Goal: Answer question/provide support

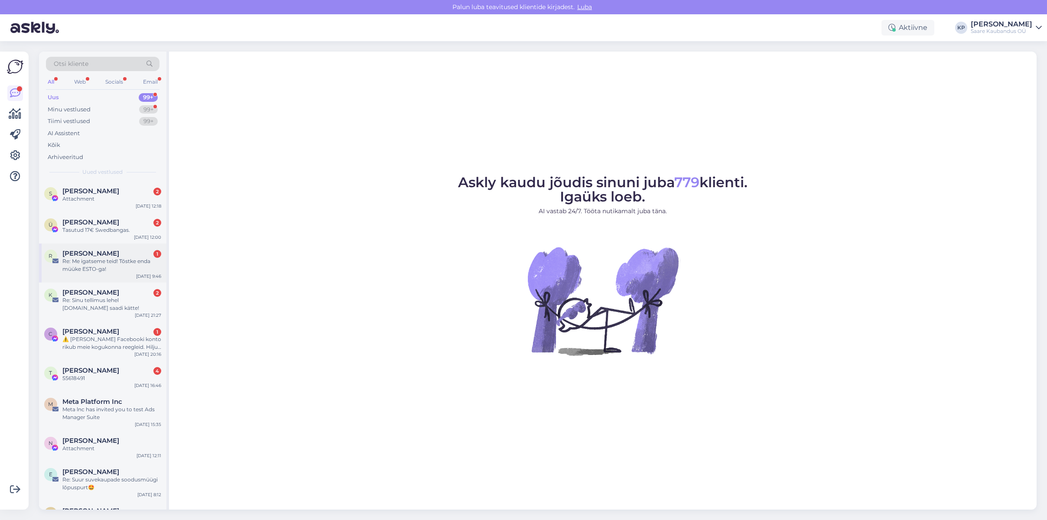
click at [104, 254] on span "[PERSON_NAME]" at bounding box center [90, 254] width 57 height 8
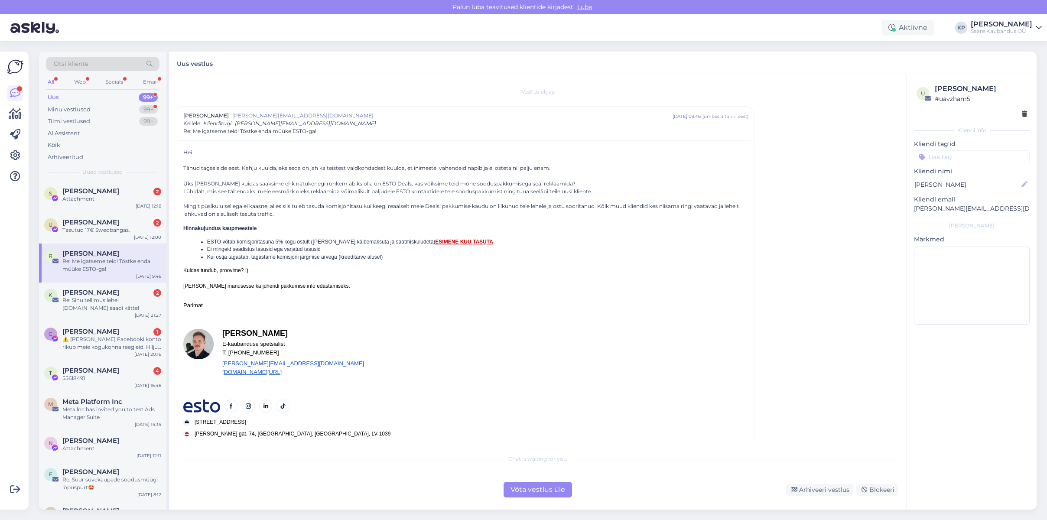
click at [526, 487] on div "Võta vestlus üle" at bounding box center [538, 490] width 68 height 16
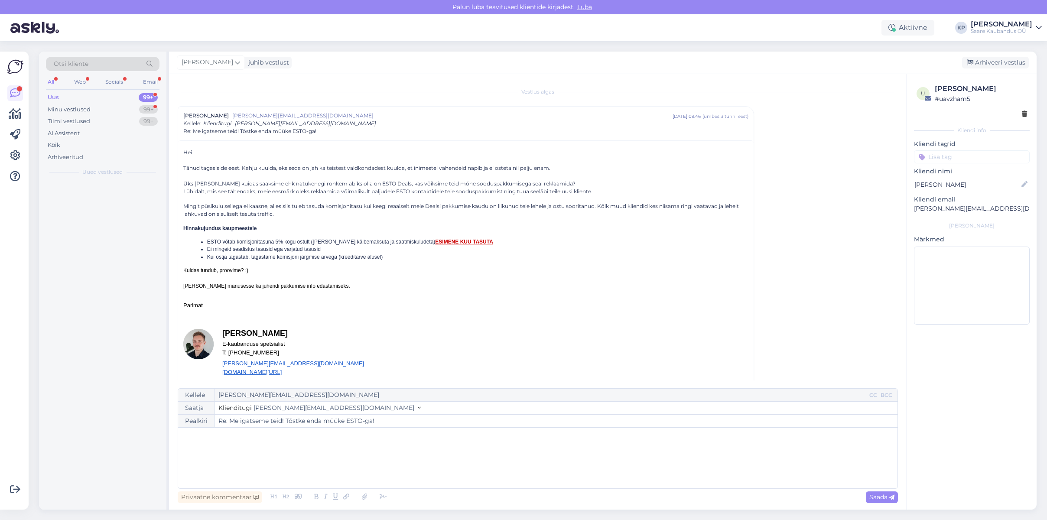
scroll to position [23, 0]
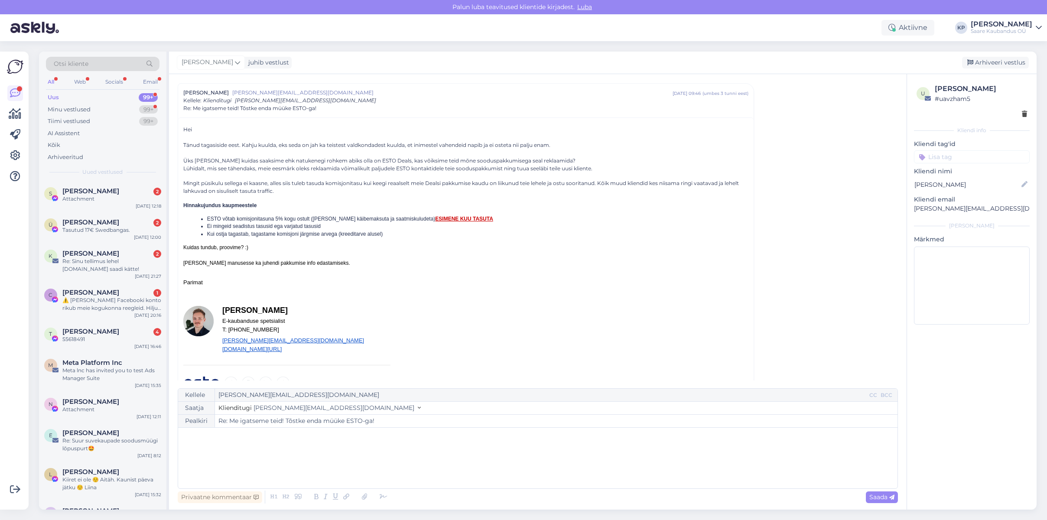
click at [269, 456] on div "﻿" at bounding box center [537, 458] width 711 height 52
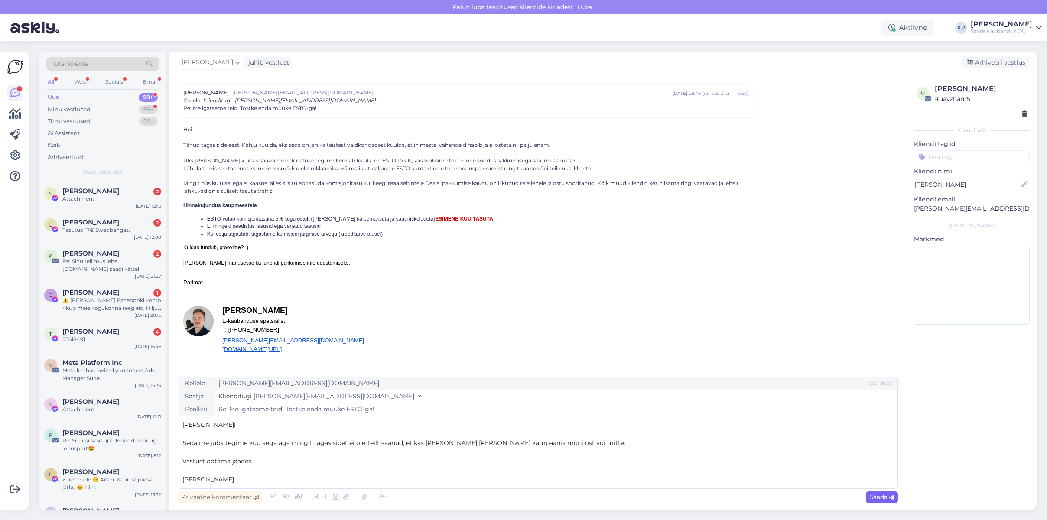
click at [875, 496] on span "Saada" at bounding box center [881, 497] width 25 height 8
type input "Re: Me igatseme teid! Tõstke enda müüke ESTO-ga!"
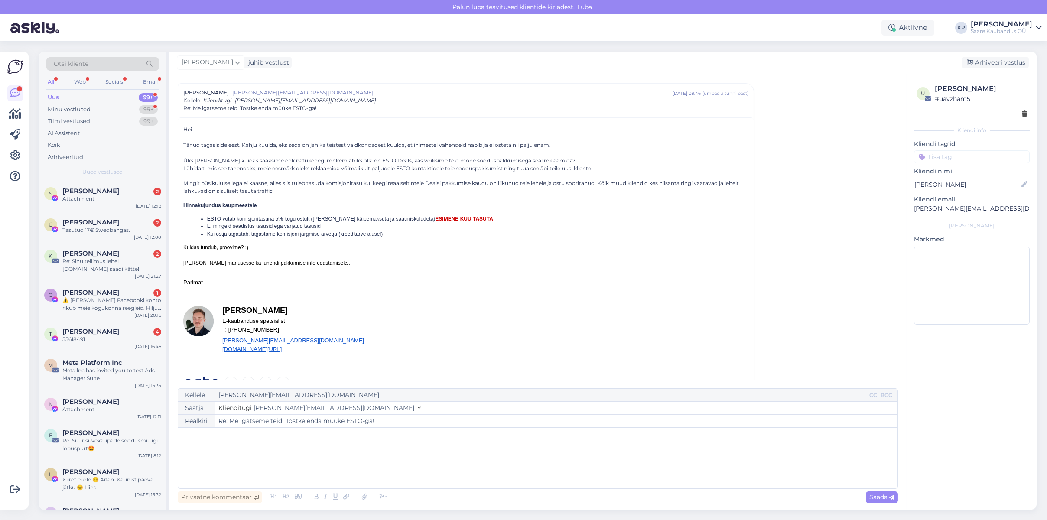
scroll to position [258, 0]
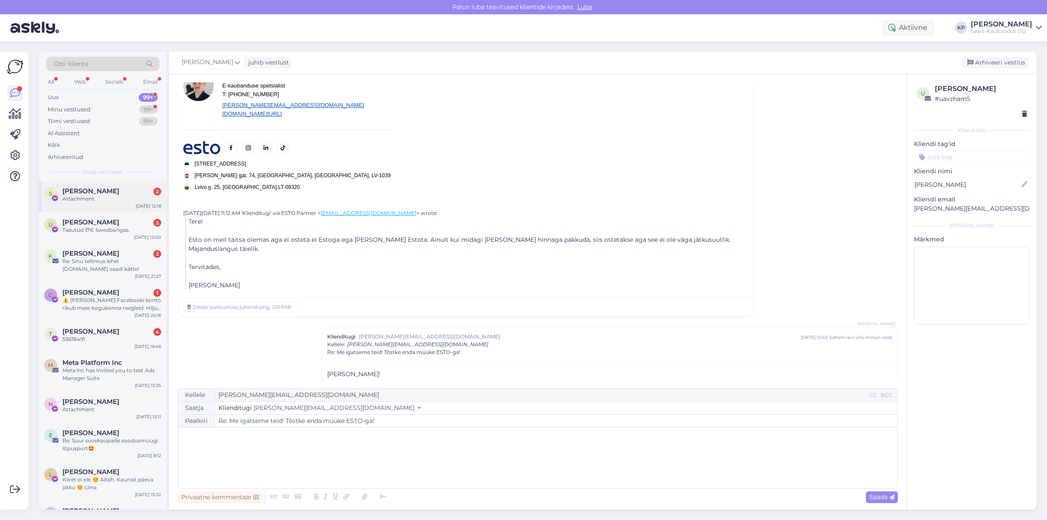
click at [82, 193] on span "[PERSON_NAME]" at bounding box center [90, 191] width 57 height 8
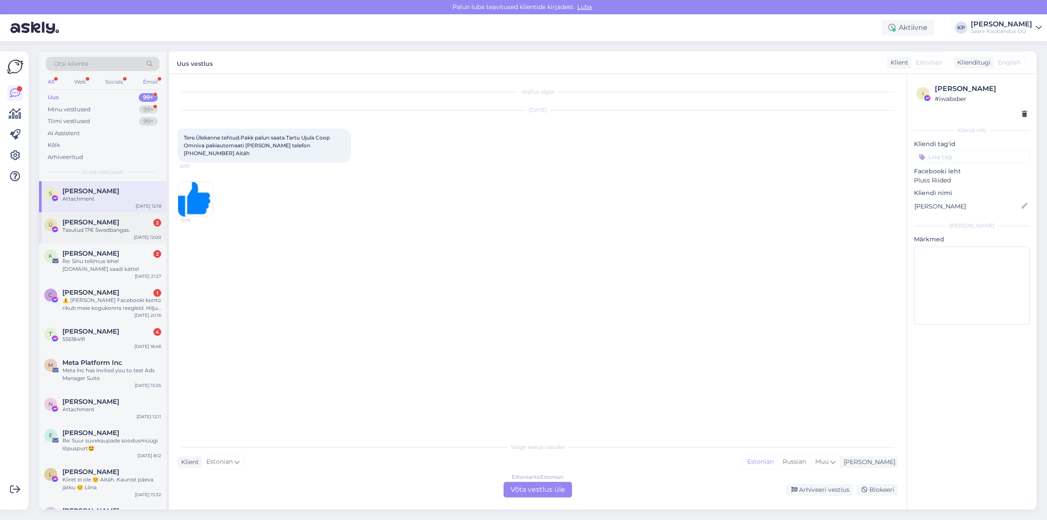
click at [84, 229] on div "Tasutud 17€ Swedbangas." at bounding box center [111, 230] width 99 height 8
click at [90, 260] on div "Re: Sinu tellimus lehel [DOMAIN_NAME] saadi kätte!" at bounding box center [111, 265] width 99 height 16
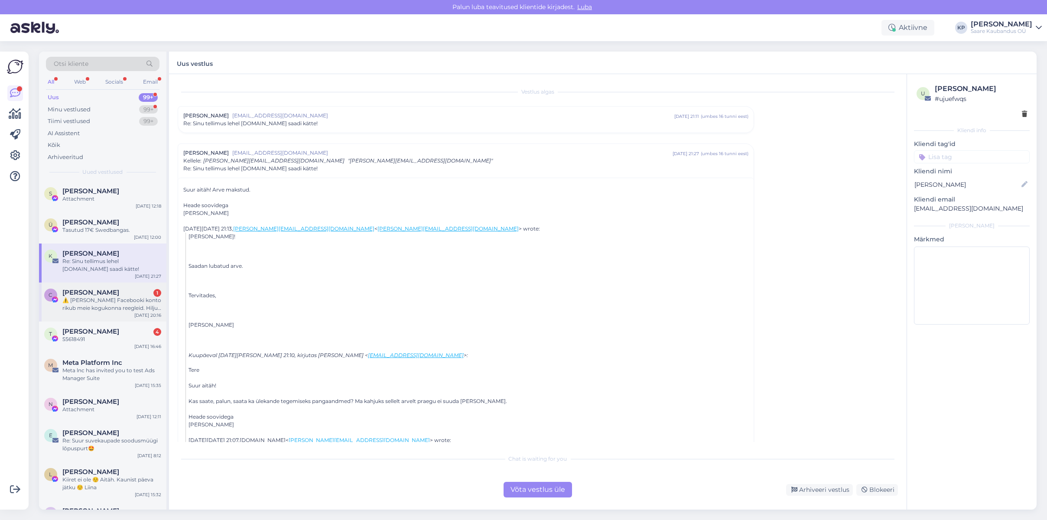
click at [91, 294] on span "[PERSON_NAME]" at bounding box center [90, 293] width 57 height 8
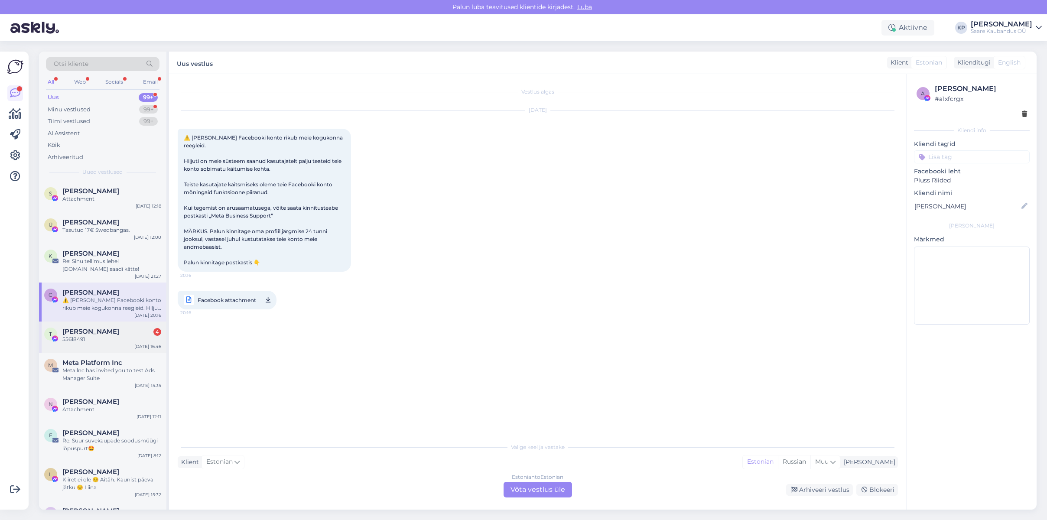
click at [65, 336] on div "55618491" at bounding box center [111, 339] width 99 height 8
